Goal: Information Seeking & Learning: Learn about a topic

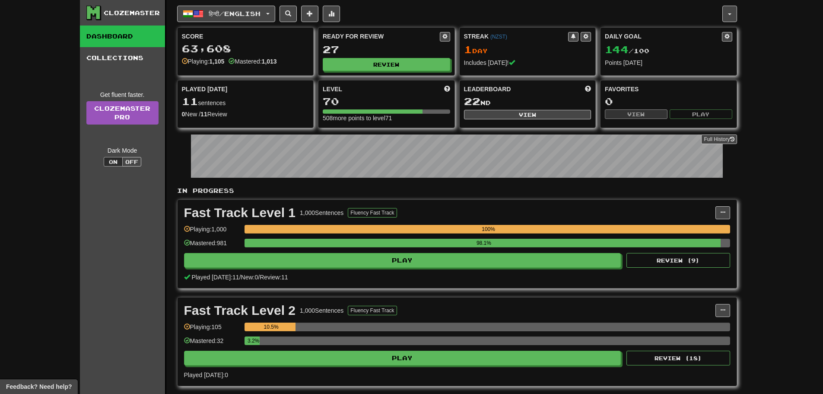
click at [19, 165] on div "Clozemaster Dashboard Collections Get fluent faster. Clozemaster Pro Dark Mode …" at bounding box center [411, 207] width 823 height 414
click at [759, 150] on div "Clozemaster Dashboard Collections Get fluent faster. Clozemaster Pro Dark Mode …" at bounding box center [411, 207] width 823 height 414
click at [776, 209] on div "Clozemaster Dashboard Collections Get fluent faster. Clozemaster Pro Dark Mode …" at bounding box center [411, 207] width 823 height 414
click at [401, 63] on button "Review" at bounding box center [386, 64] width 127 height 13
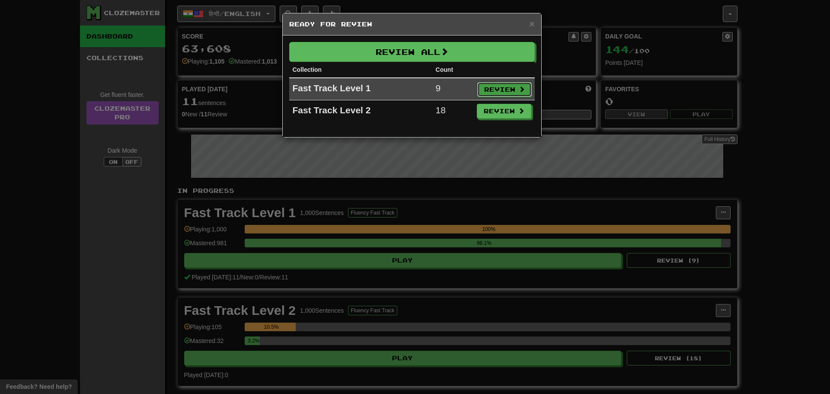
click at [492, 89] on button "Review" at bounding box center [504, 89] width 54 height 15
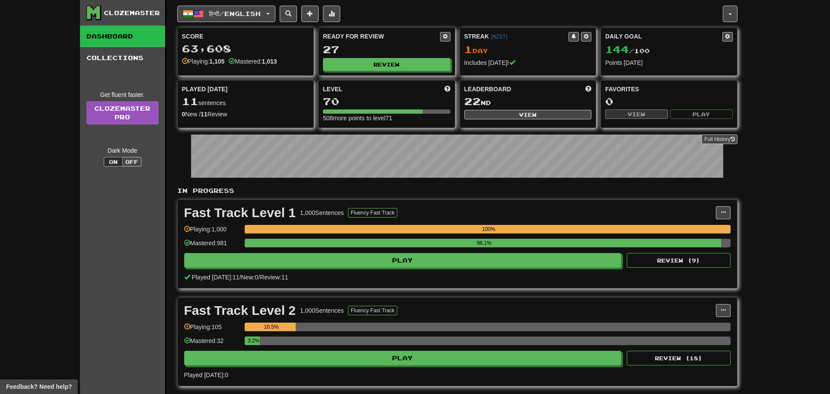
select select "**"
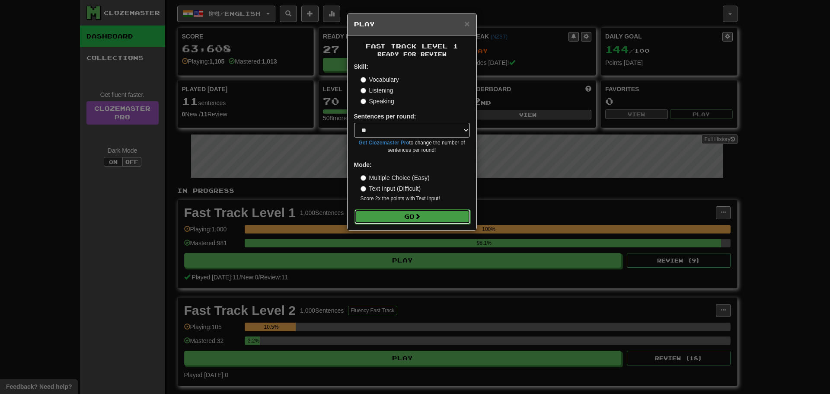
click at [431, 214] on button "Go" at bounding box center [412, 216] width 116 height 15
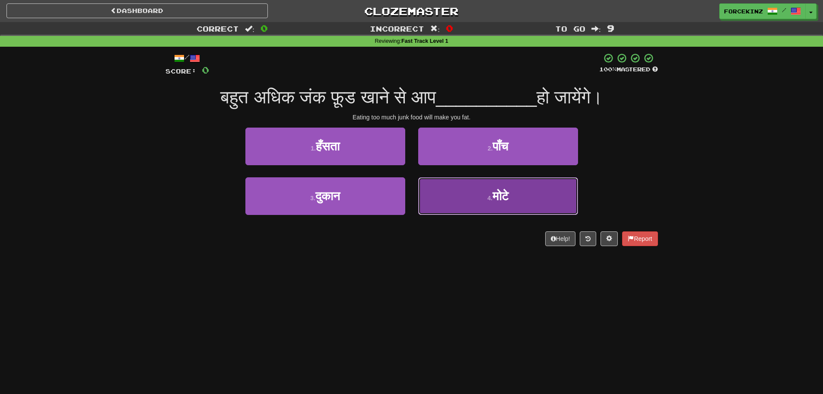
click at [483, 206] on button "4 . मोटे" at bounding box center [498, 196] width 160 height 38
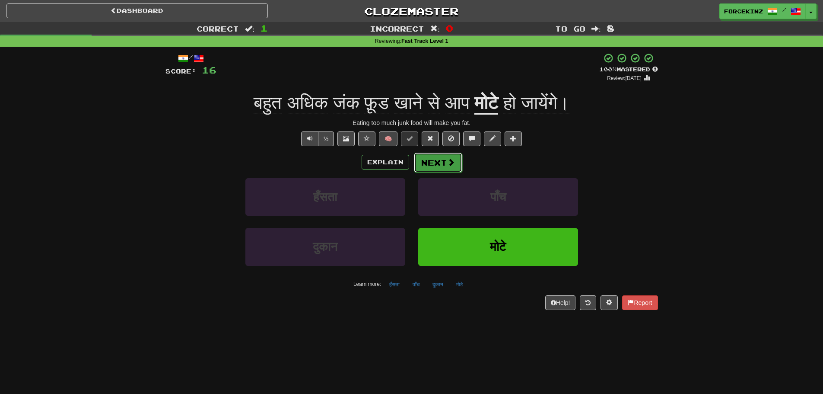
click at [449, 162] on span at bounding box center [451, 162] width 8 height 8
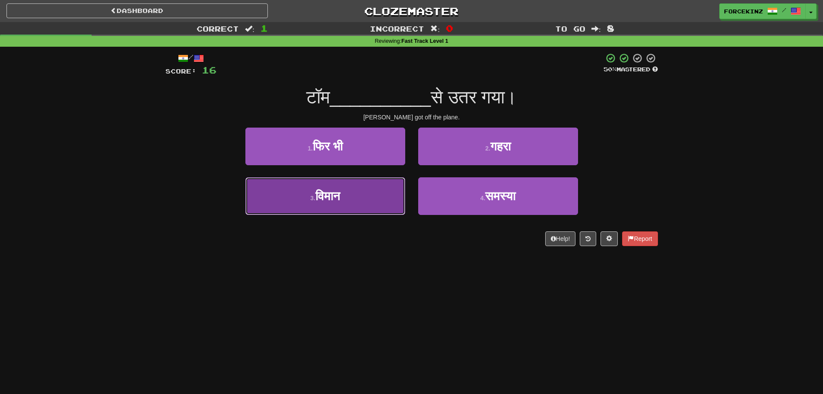
click at [323, 200] on span "विमान" at bounding box center [327, 195] width 25 height 13
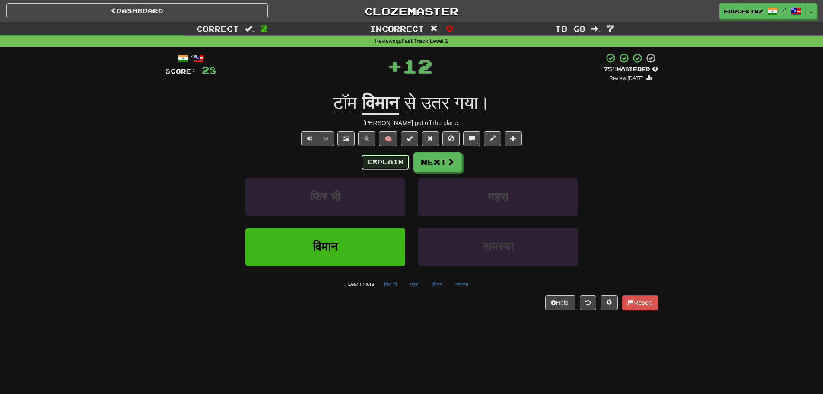
click at [370, 162] on button "Explain" at bounding box center [386, 162] width 48 height 15
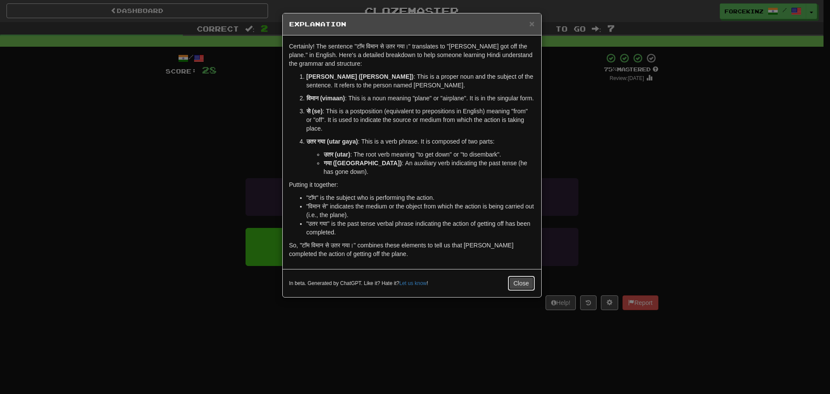
click at [520, 281] on button "Close" at bounding box center [521, 283] width 27 height 15
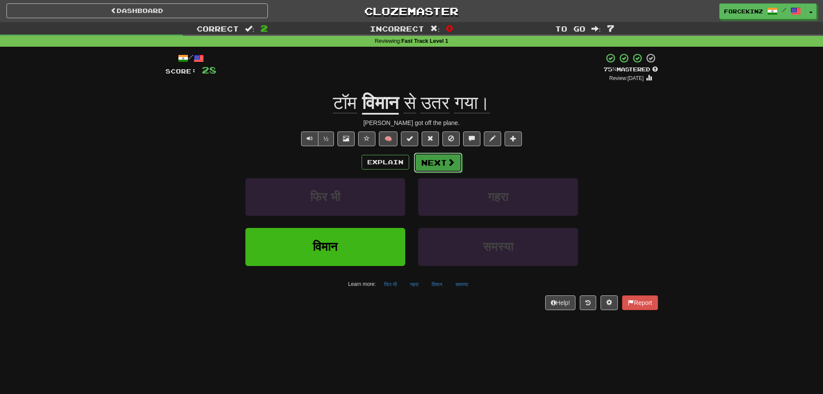
click at [447, 161] on span at bounding box center [451, 162] width 8 height 8
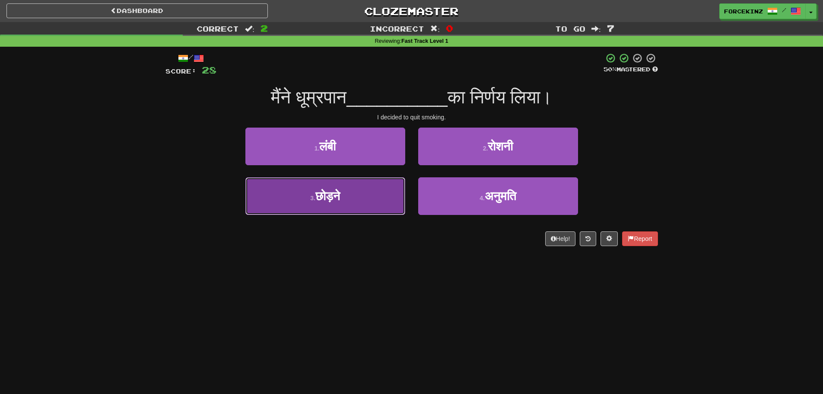
click at [352, 200] on button "3 . छोड़ने" at bounding box center [325, 196] width 160 height 38
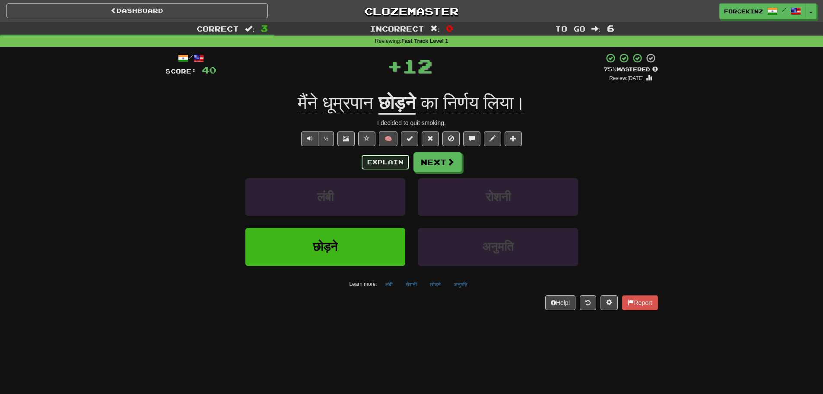
click at [373, 162] on button "Explain" at bounding box center [386, 162] width 48 height 15
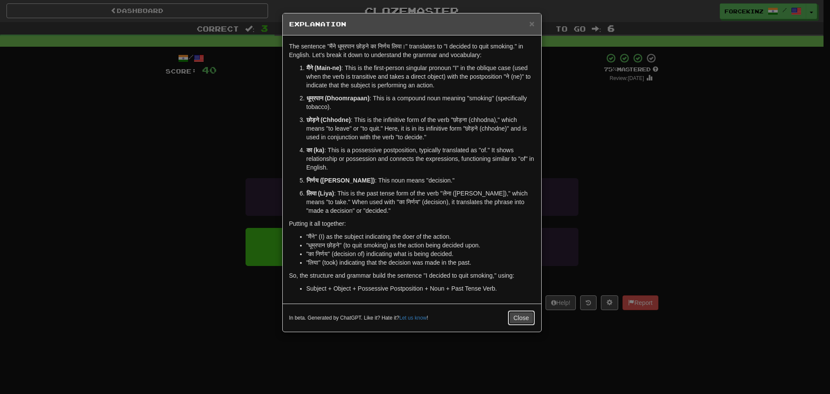
click at [525, 320] on button "Close" at bounding box center [521, 317] width 27 height 15
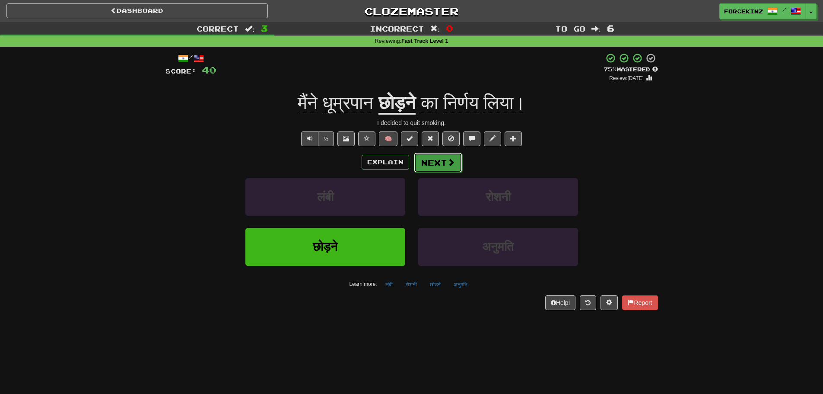
click at [443, 158] on button "Next" at bounding box center [438, 163] width 48 height 20
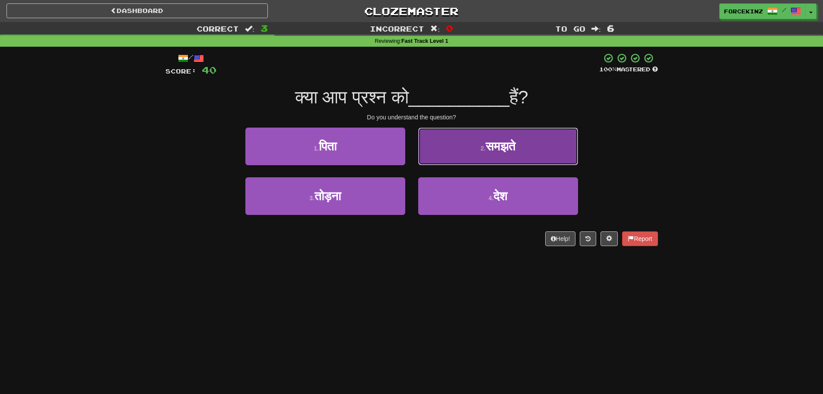
click at [466, 151] on button "2 . समझते" at bounding box center [498, 146] width 160 height 38
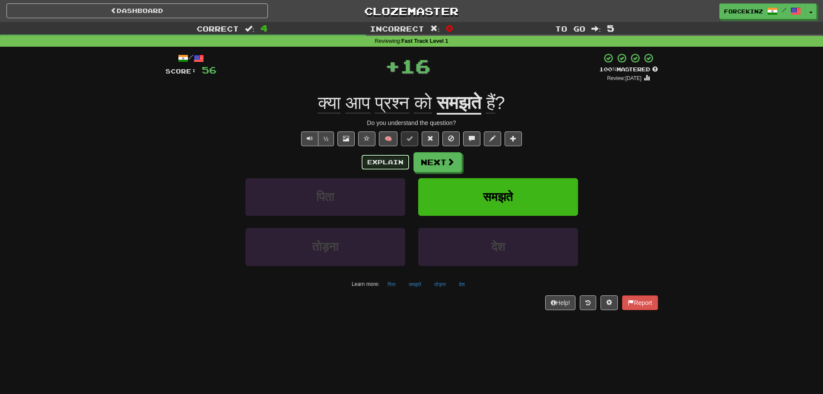
click at [389, 163] on button "Explain" at bounding box center [386, 162] width 48 height 15
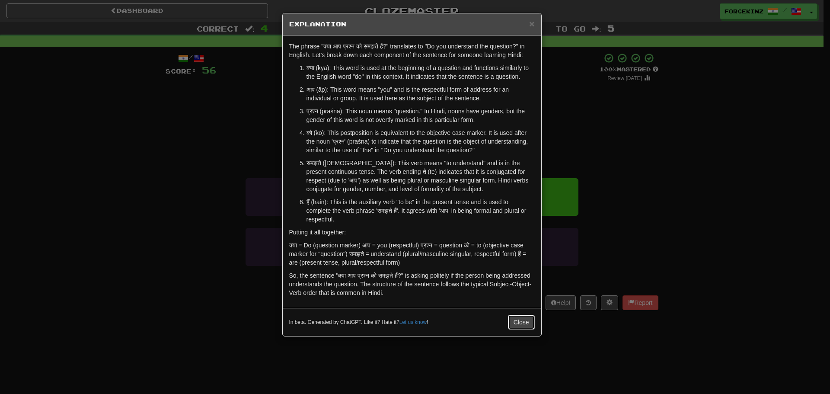
click at [511, 317] on button "Close" at bounding box center [521, 322] width 27 height 15
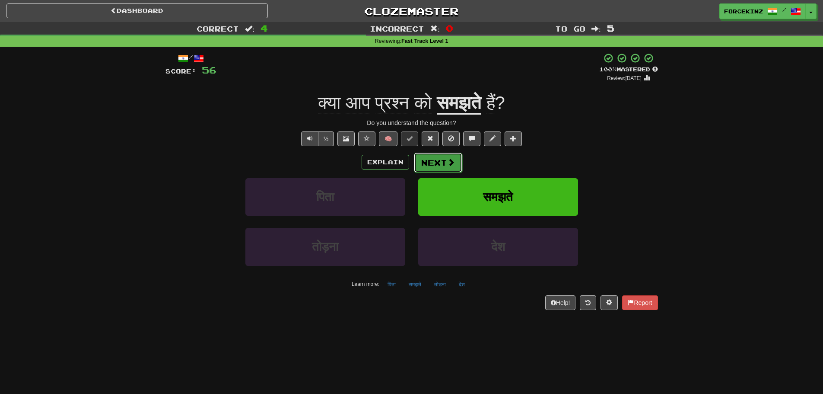
click at [441, 158] on button "Next" at bounding box center [438, 163] width 48 height 20
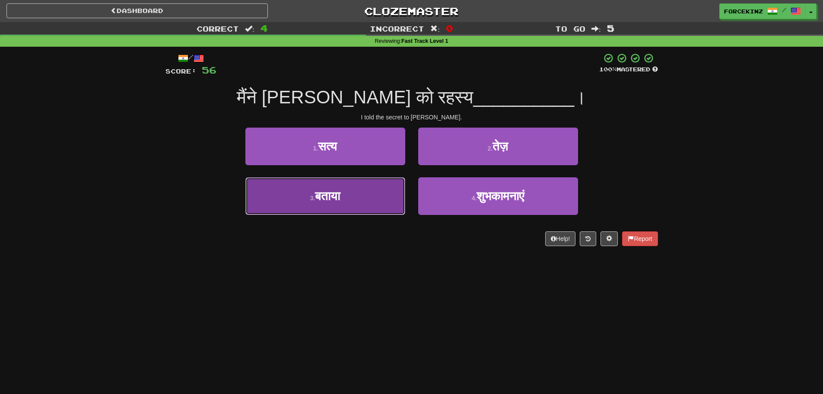
click at [352, 199] on button "3 . बताया" at bounding box center [325, 196] width 160 height 38
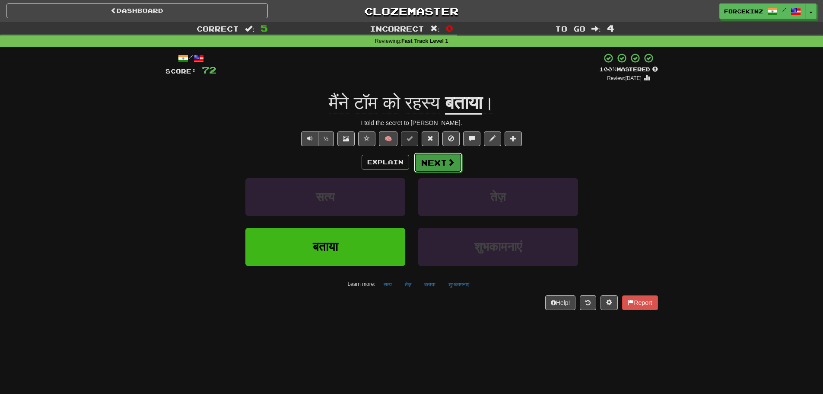
click at [437, 159] on button "Next" at bounding box center [438, 163] width 48 height 20
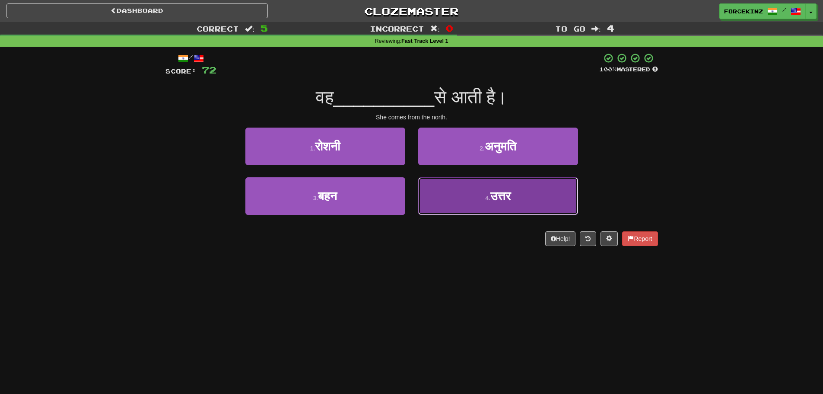
click at [470, 208] on button "4 . उत्तर" at bounding box center [498, 196] width 160 height 38
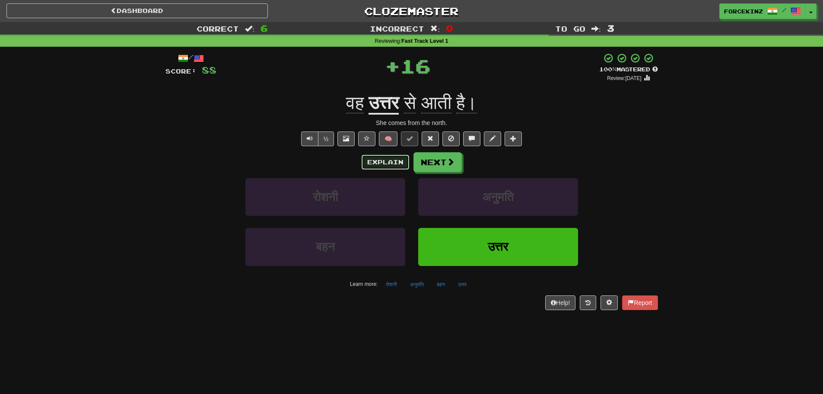
click at [376, 166] on button "Explain" at bounding box center [386, 162] width 48 height 15
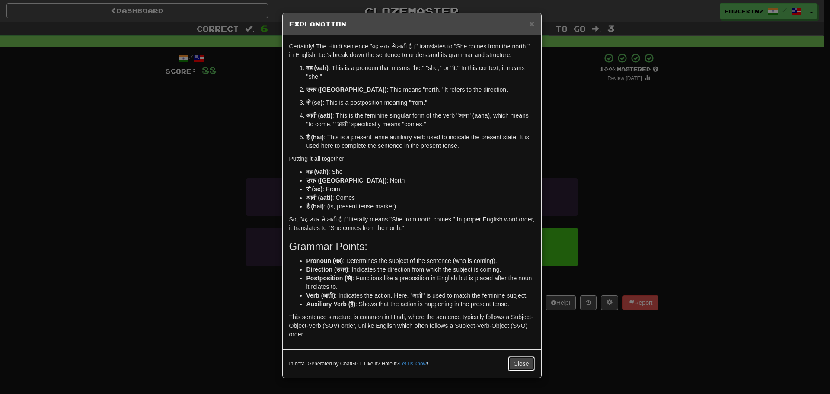
click at [521, 360] on button "Close" at bounding box center [521, 363] width 27 height 15
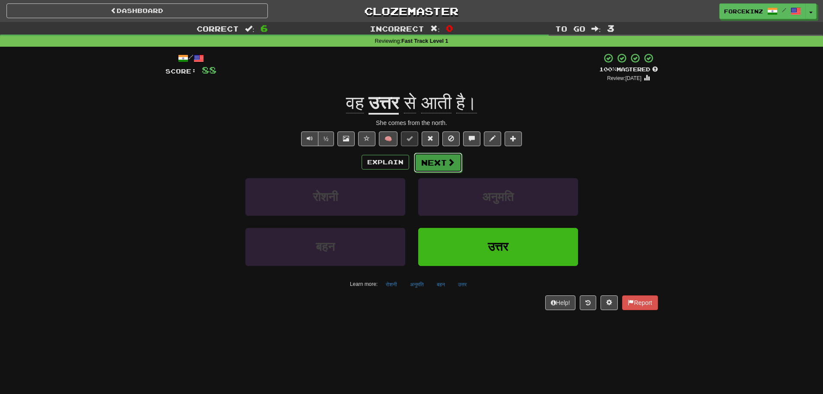
click at [445, 165] on button "Next" at bounding box center [438, 163] width 48 height 20
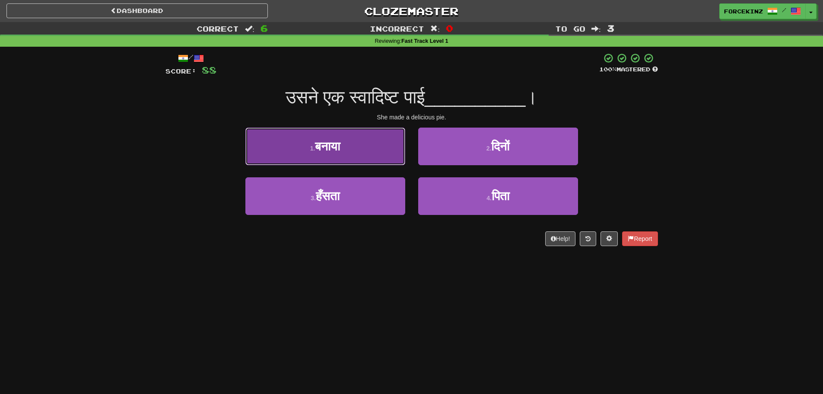
click at [361, 153] on button "1 . बनाया" at bounding box center [325, 146] width 160 height 38
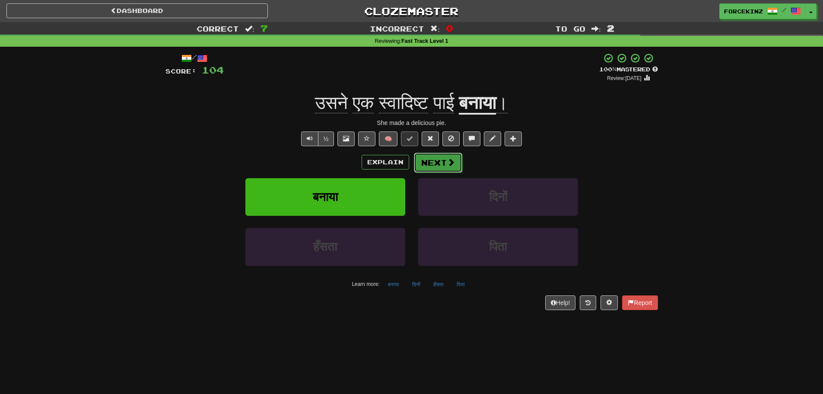
click at [444, 162] on button "Next" at bounding box center [438, 163] width 48 height 20
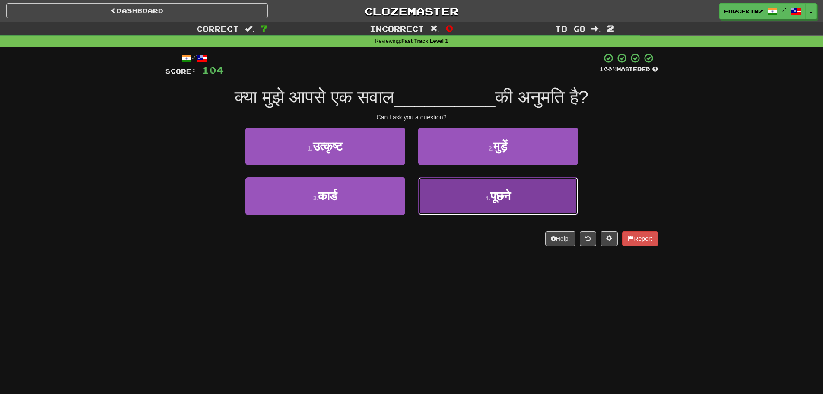
click at [501, 200] on span "पूछने" at bounding box center [500, 195] width 20 height 13
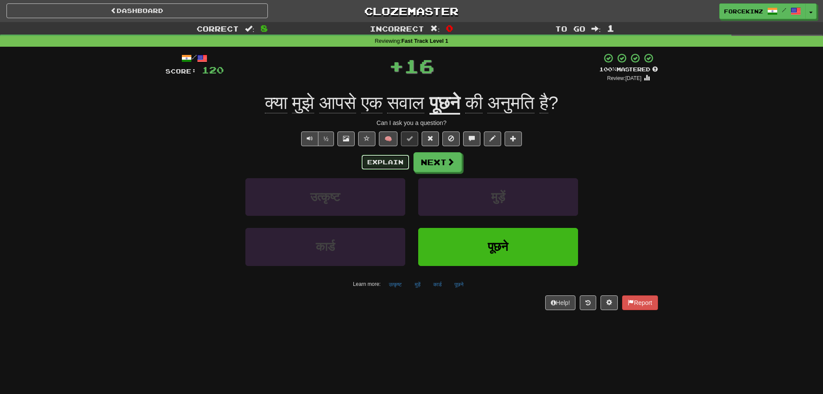
click at [385, 163] on button "Explain" at bounding box center [386, 162] width 48 height 15
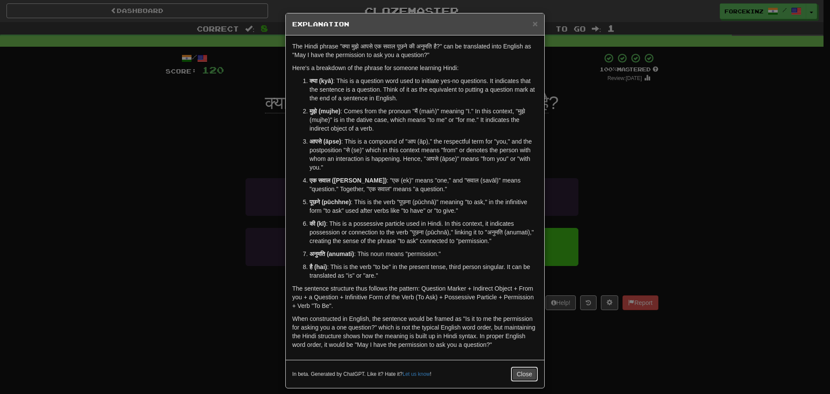
click at [518, 369] on button "Close" at bounding box center [524, 373] width 27 height 15
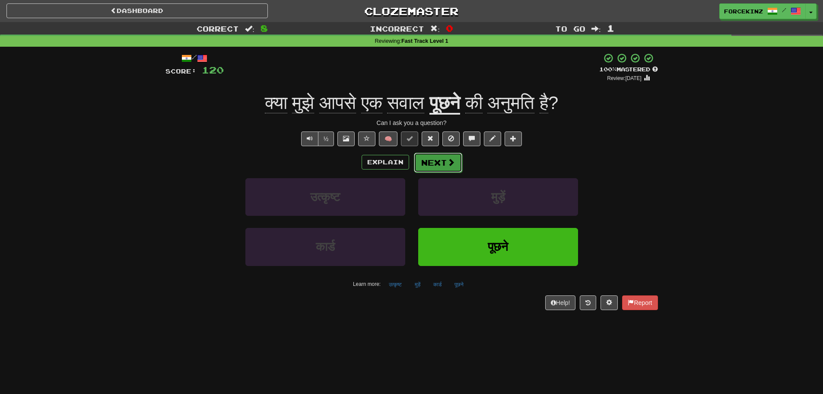
click at [443, 160] on button "Next" at bounding box center [438, 163] width 48 height 20
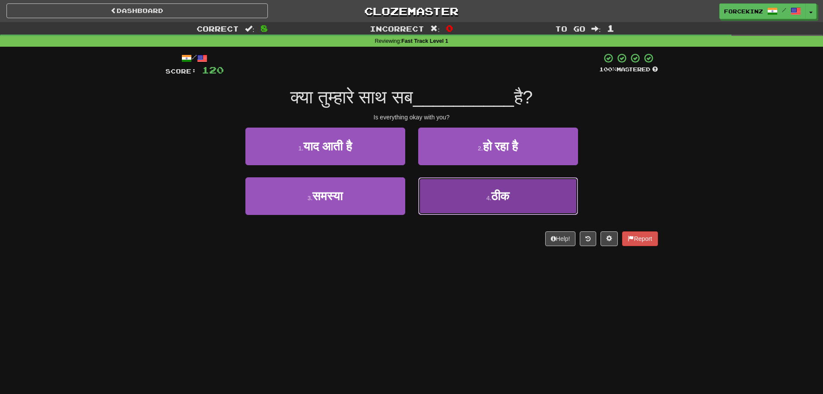
click at [472, 194] on button "4 . ठीक" at bounding box center [498, 196] width 160 height 38
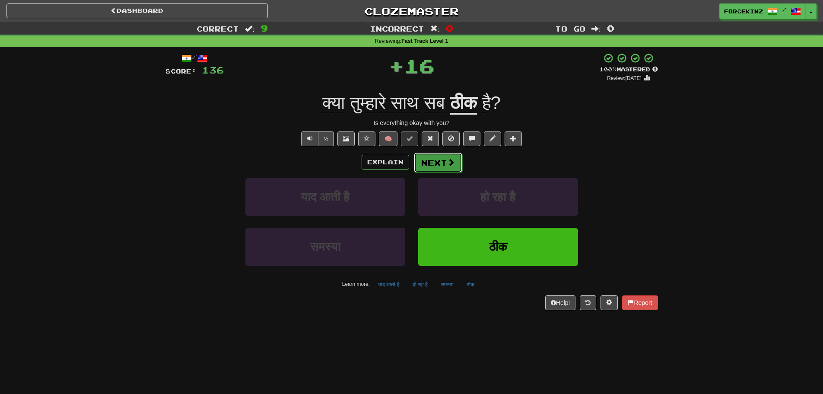
click at [450, 161] on span at bounding box center [451, 162] width 8 height 8
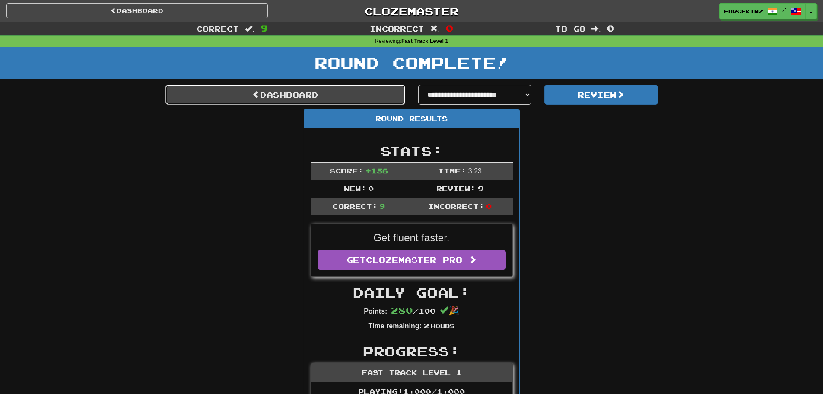
click at [293, 96] on link "Dashboard" at bounding box center [285, 95] width 240 height 20
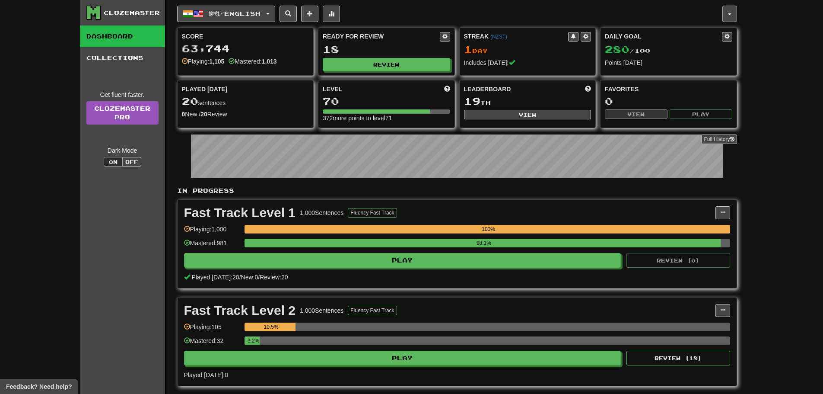
click at [733, 16] on button "button" at bounding box center [729, 14] width 15 height 16
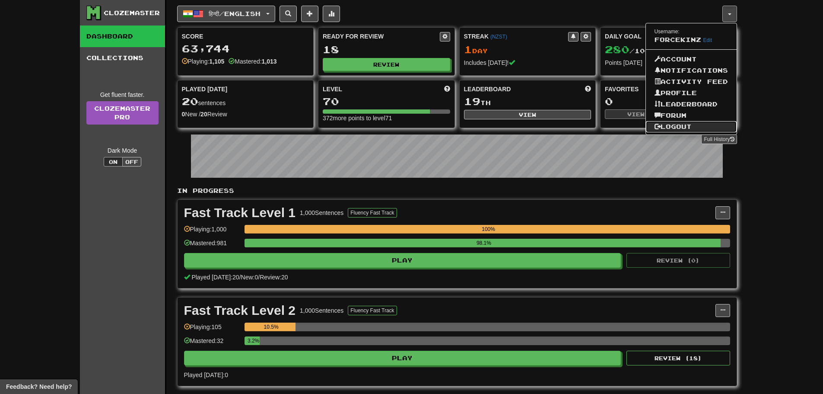
click at [702, 129] on link "Logout" at bounding box center [691, 126] width 91 height 11
